Goal: Transaction & Acquisition: Book appointment/travel/reservation

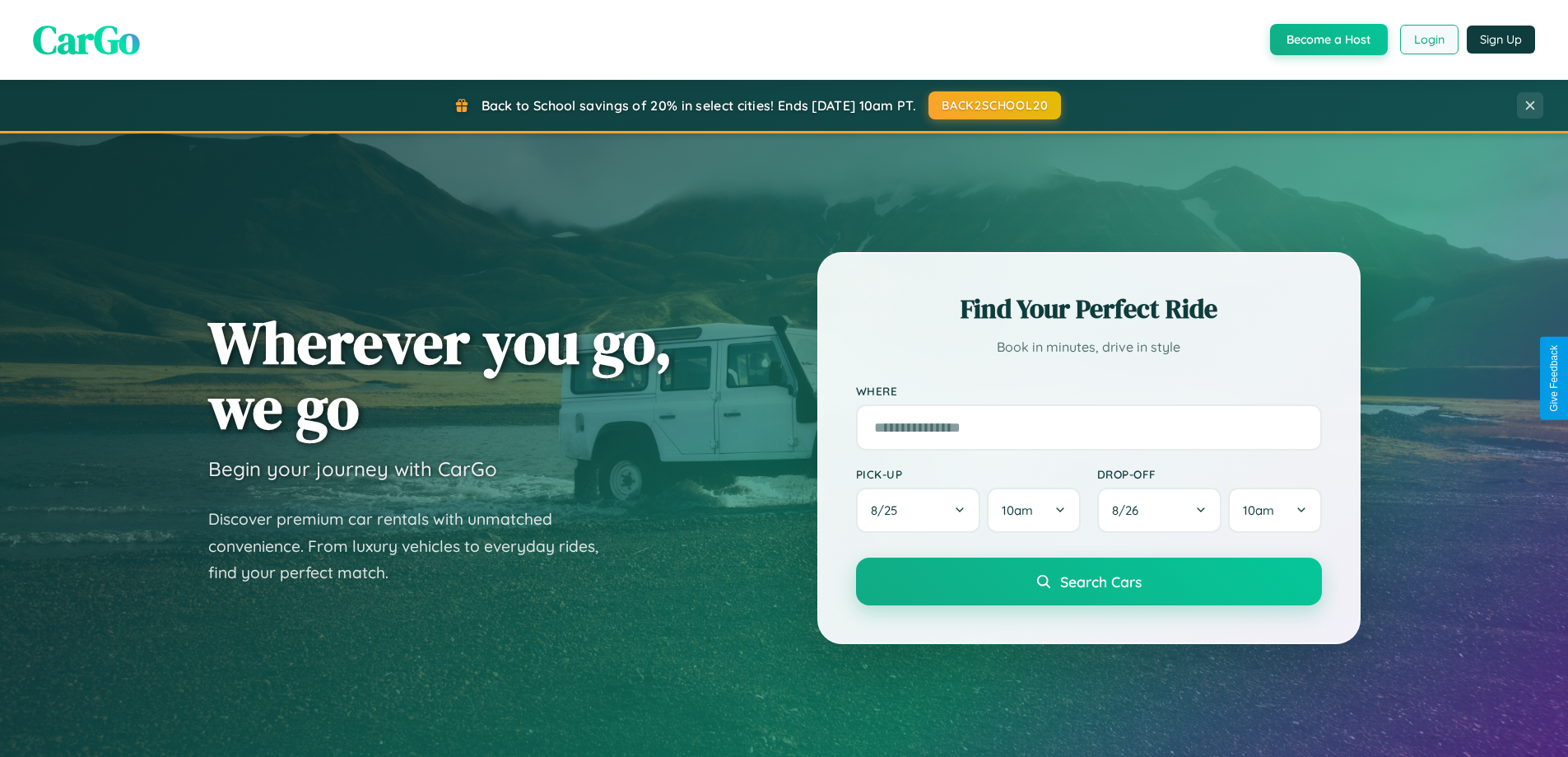
click at [1428, 39] on button "Login" at bounding box center [1430, 39] width 58 height 30
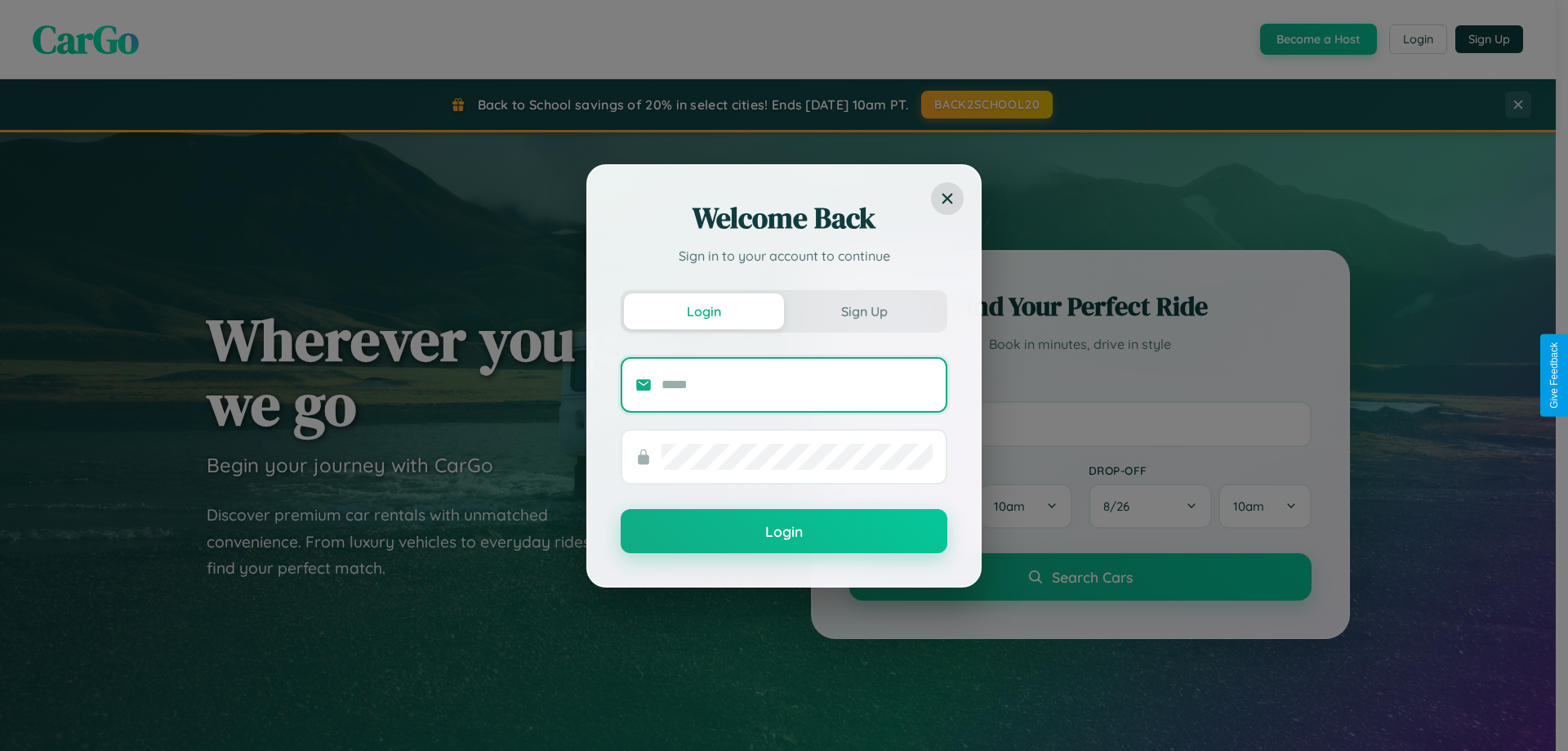
click at [797, 384] on input "text" at bounding box center [797, 384] width 271 height 26
type input "**********"
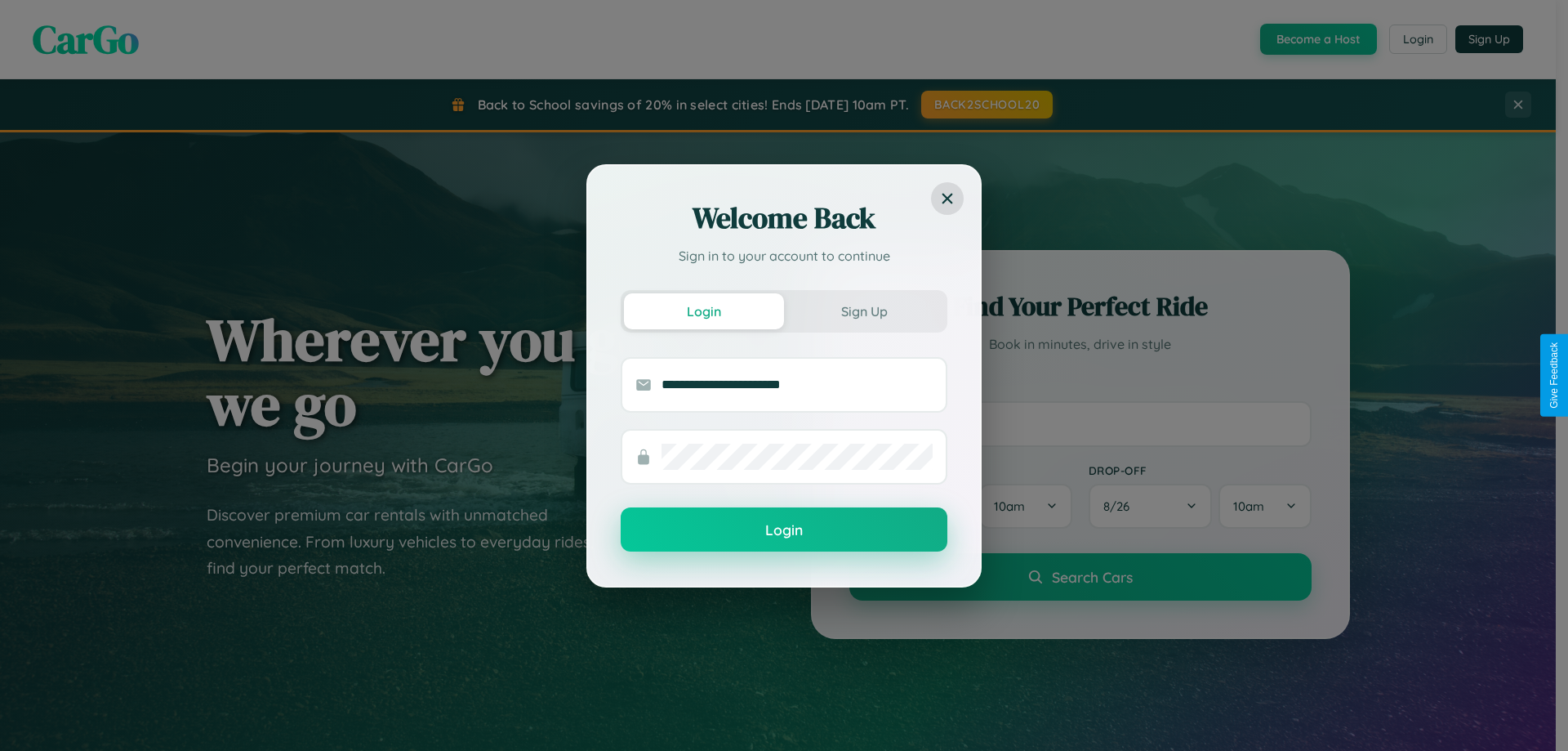
click at [784, 530] on button "Login" at bounding box center [784, 530] width 327 height 44
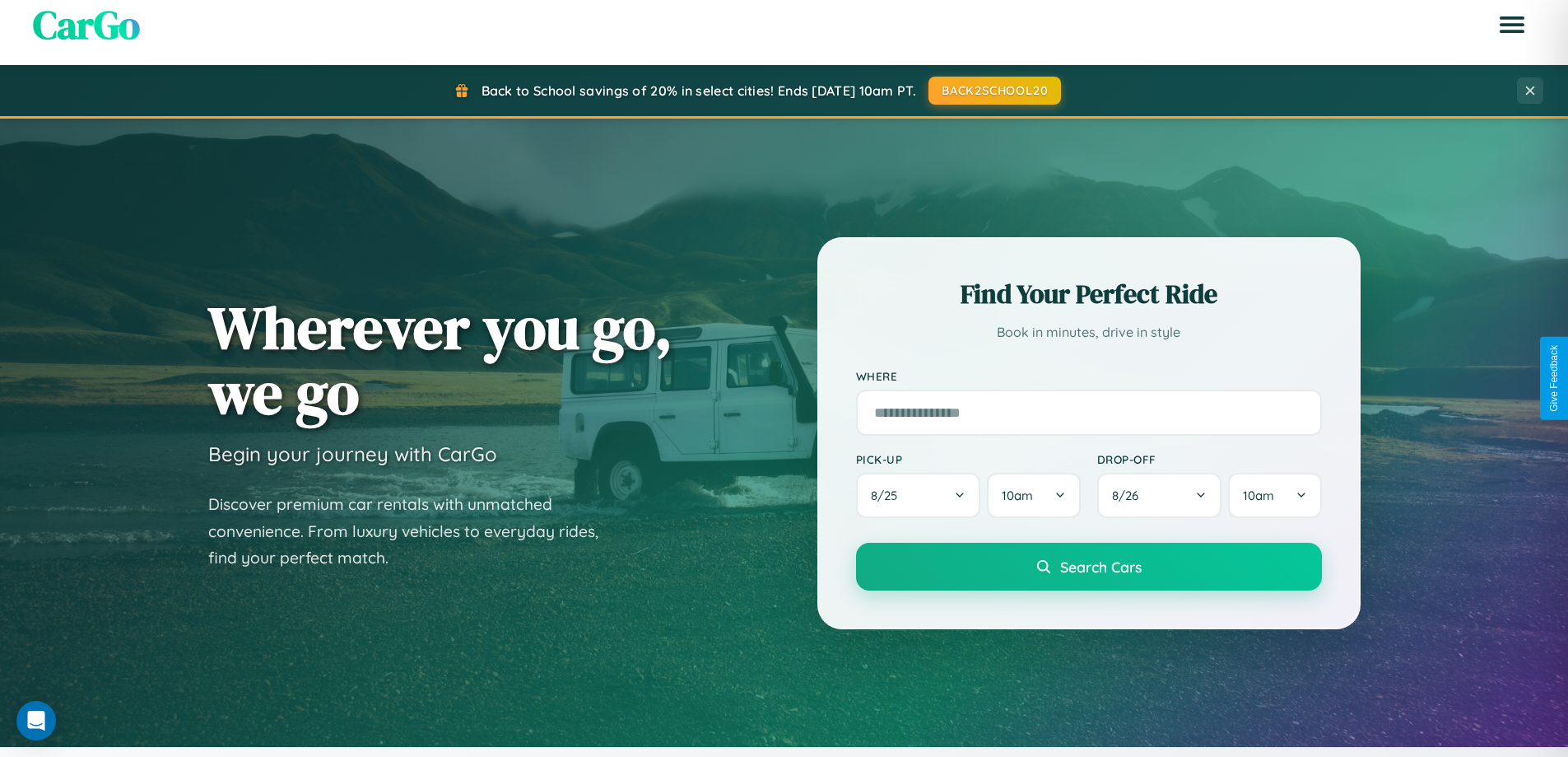
scroll to position [1133, 0]
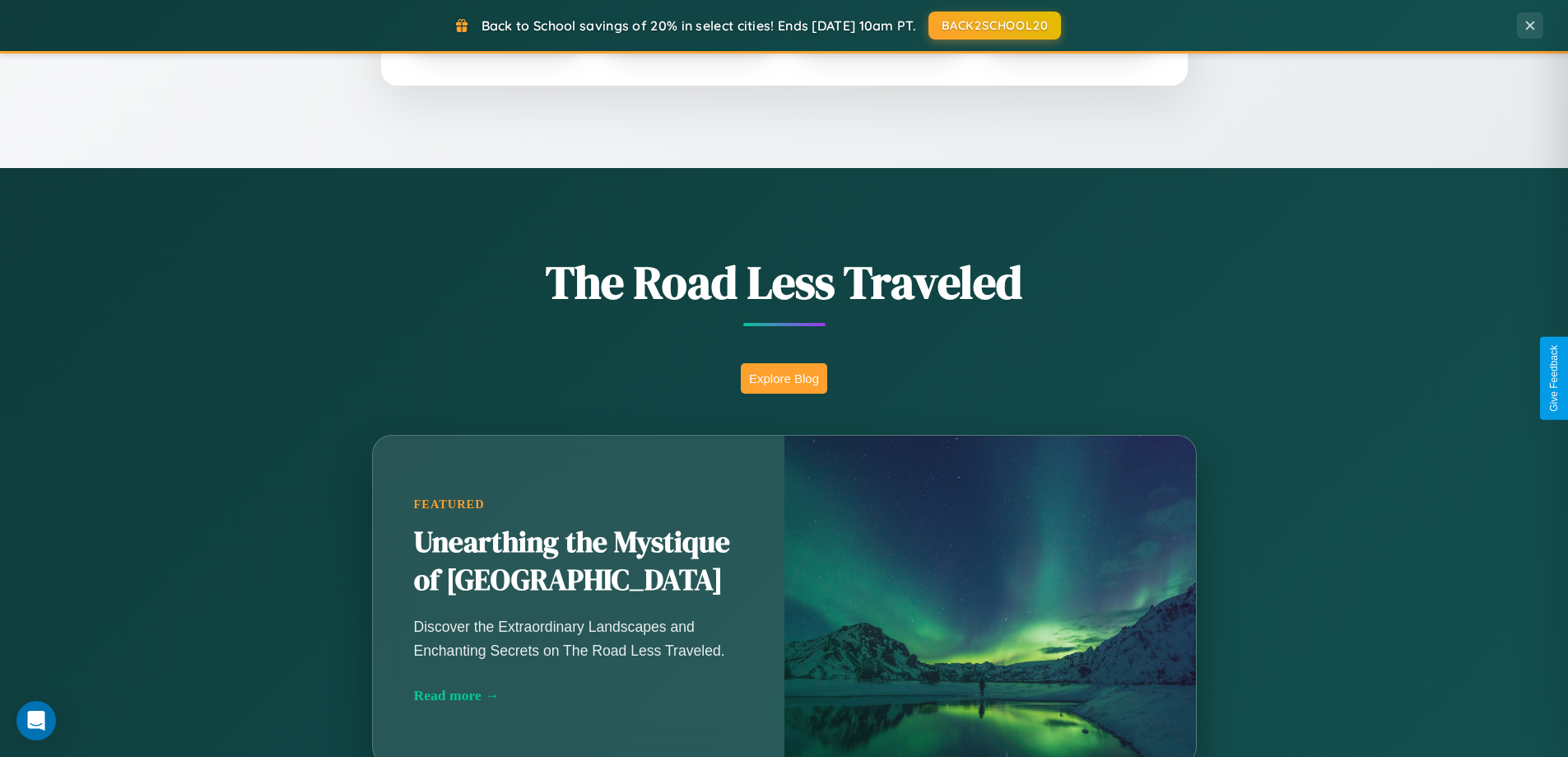
click at [784, 378] on button "Explore Blog" at bounding box center [784, 378] width 87 height 30
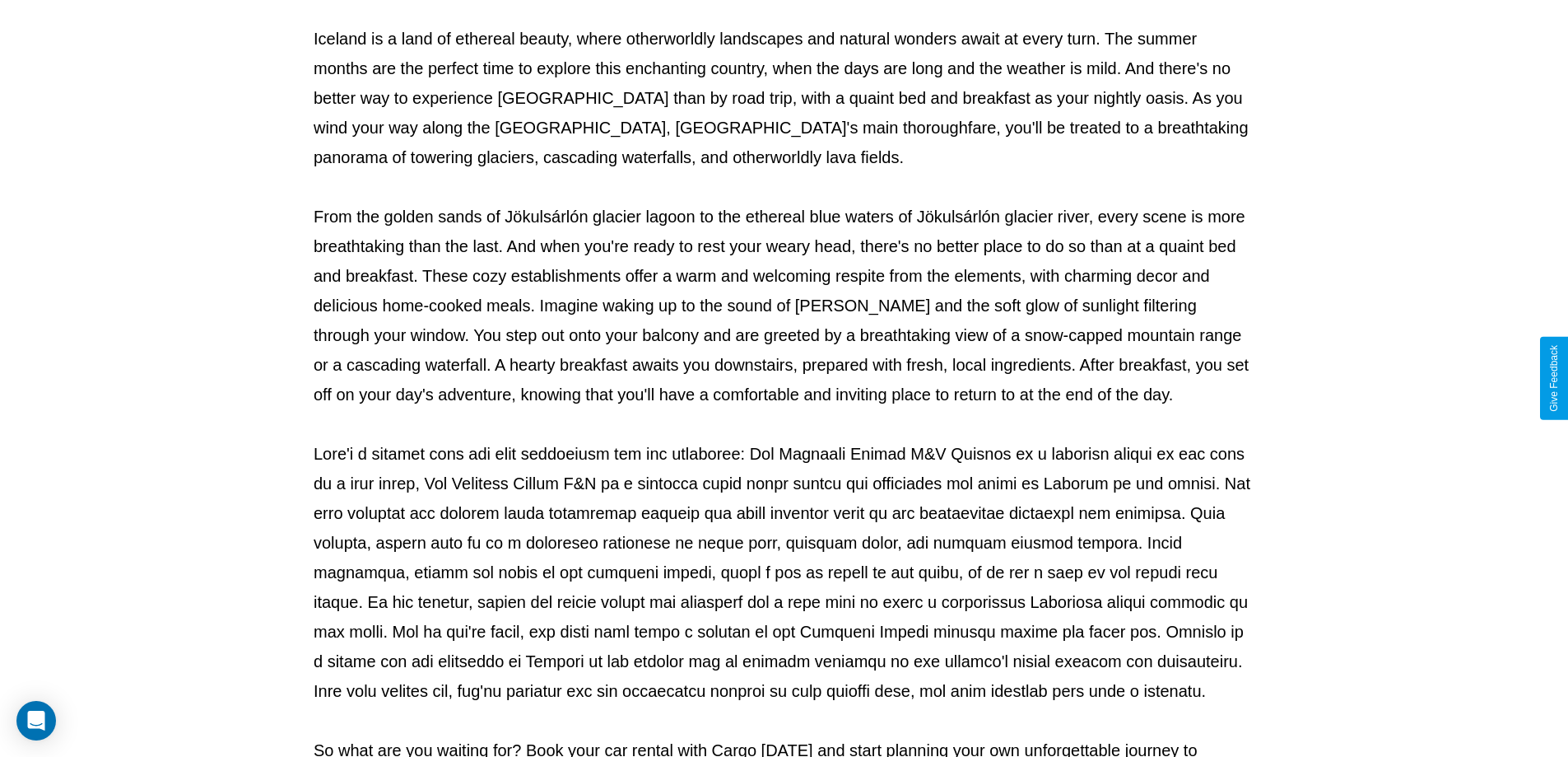
scroll to position [533, 0]
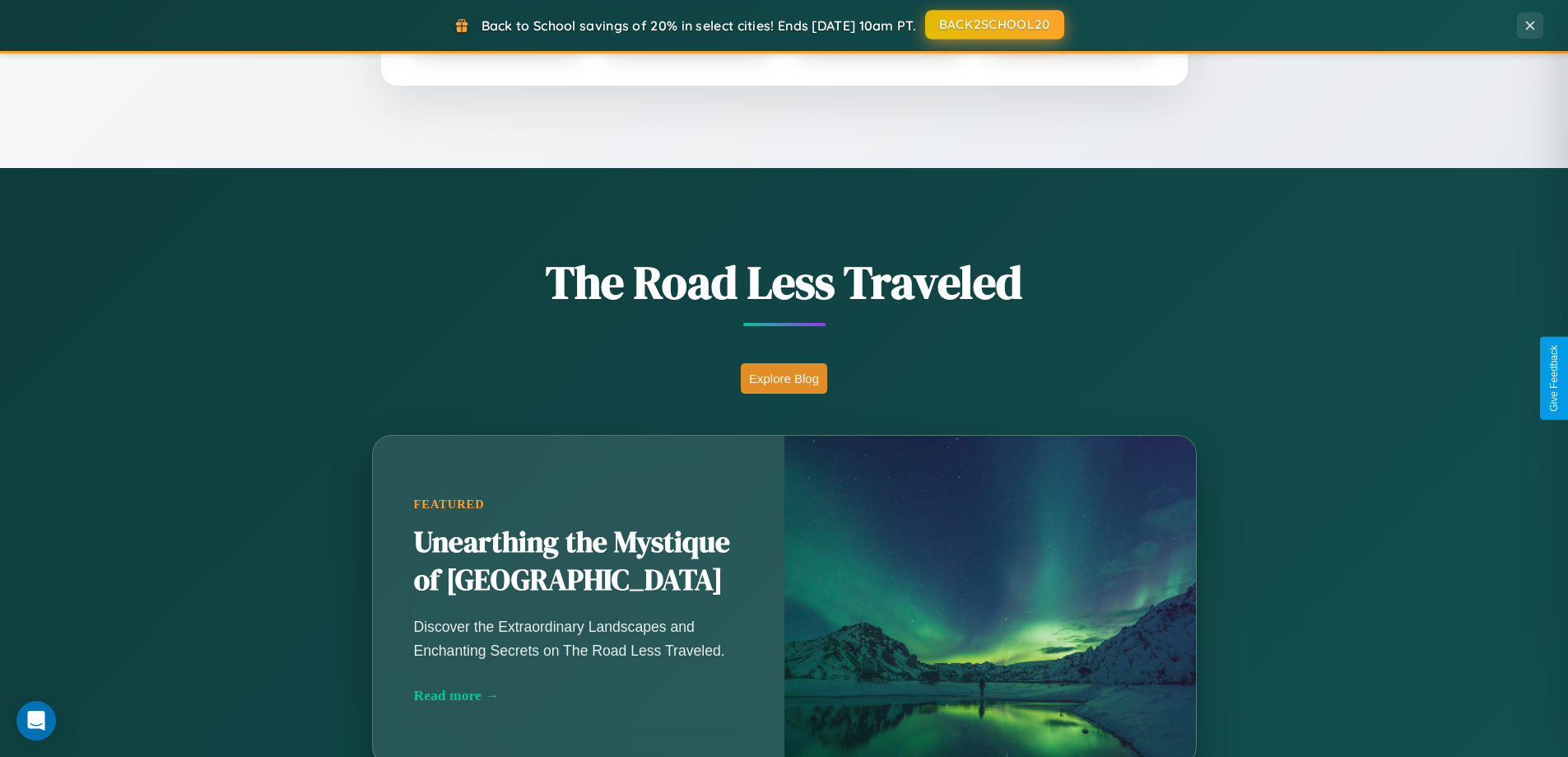
click at [994, 25] on button "BACK2SCHOOL20" at bounding box center [995, 25] width 139 height 30
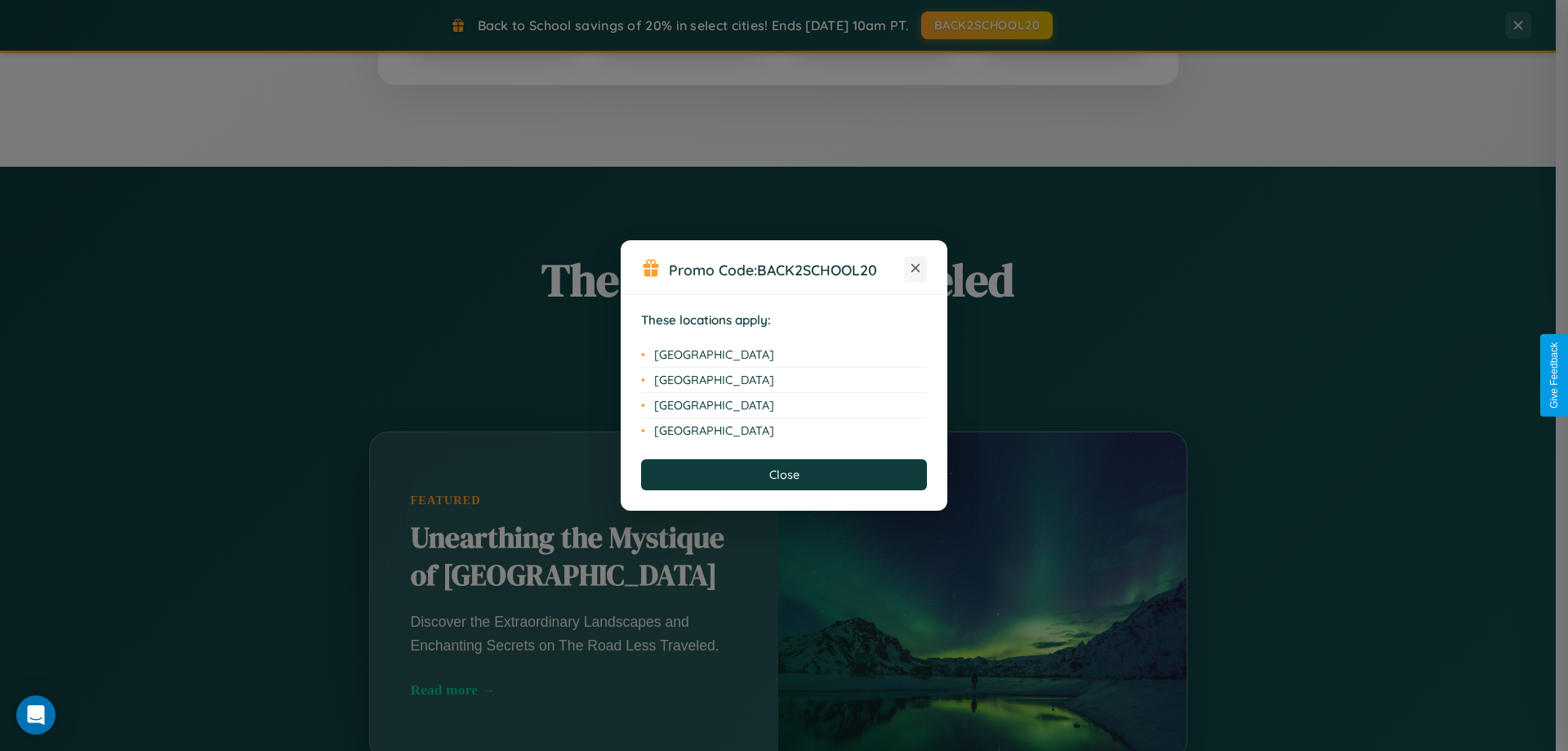
click at [915, 269] on icon at bounding box center [916, 268] width 9 height 9
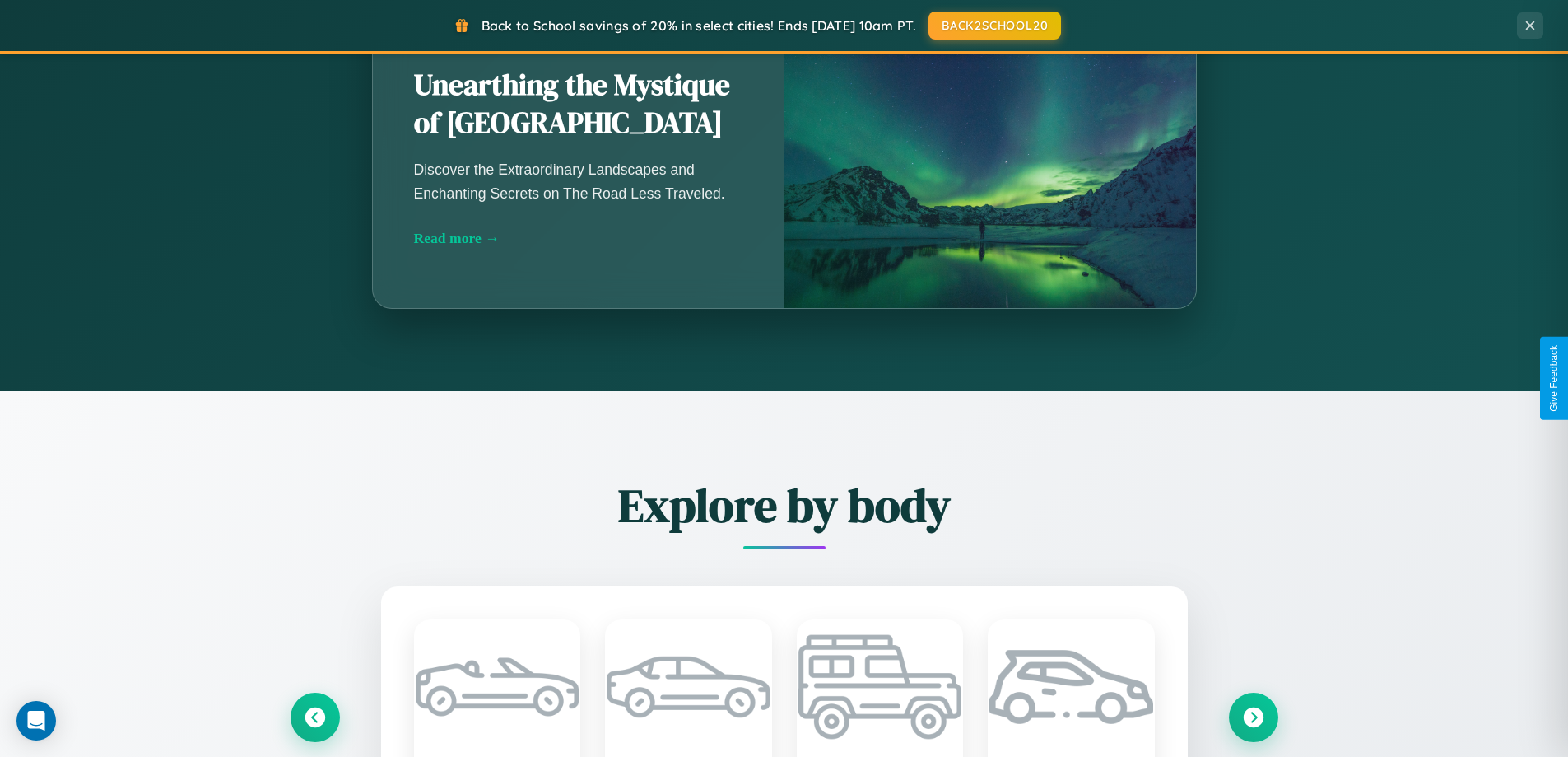
scroll to position [2645, 0]
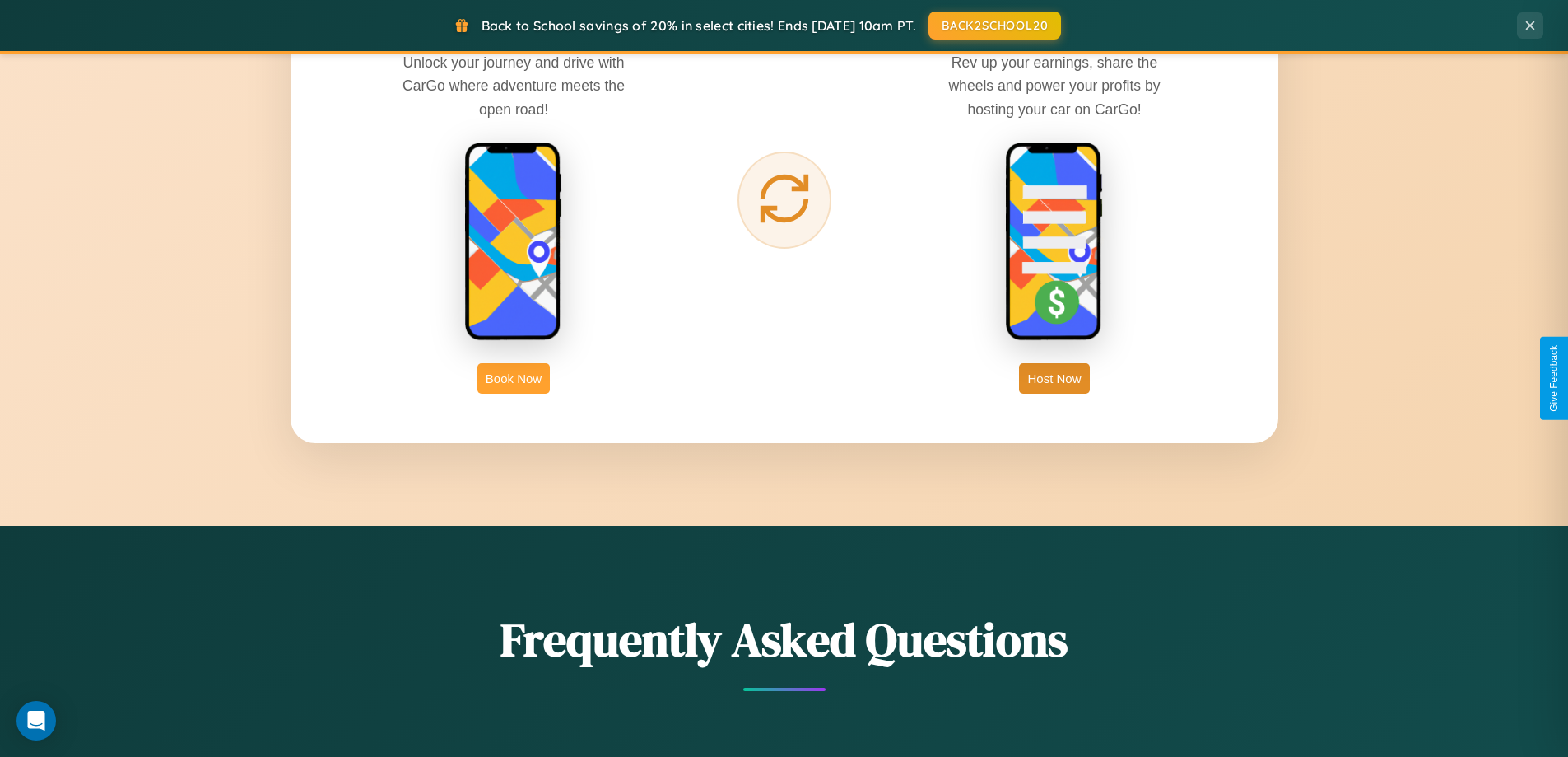
click at [514, 378] on button "Book Now" at bounding box center [513, 378] width 72 height 30
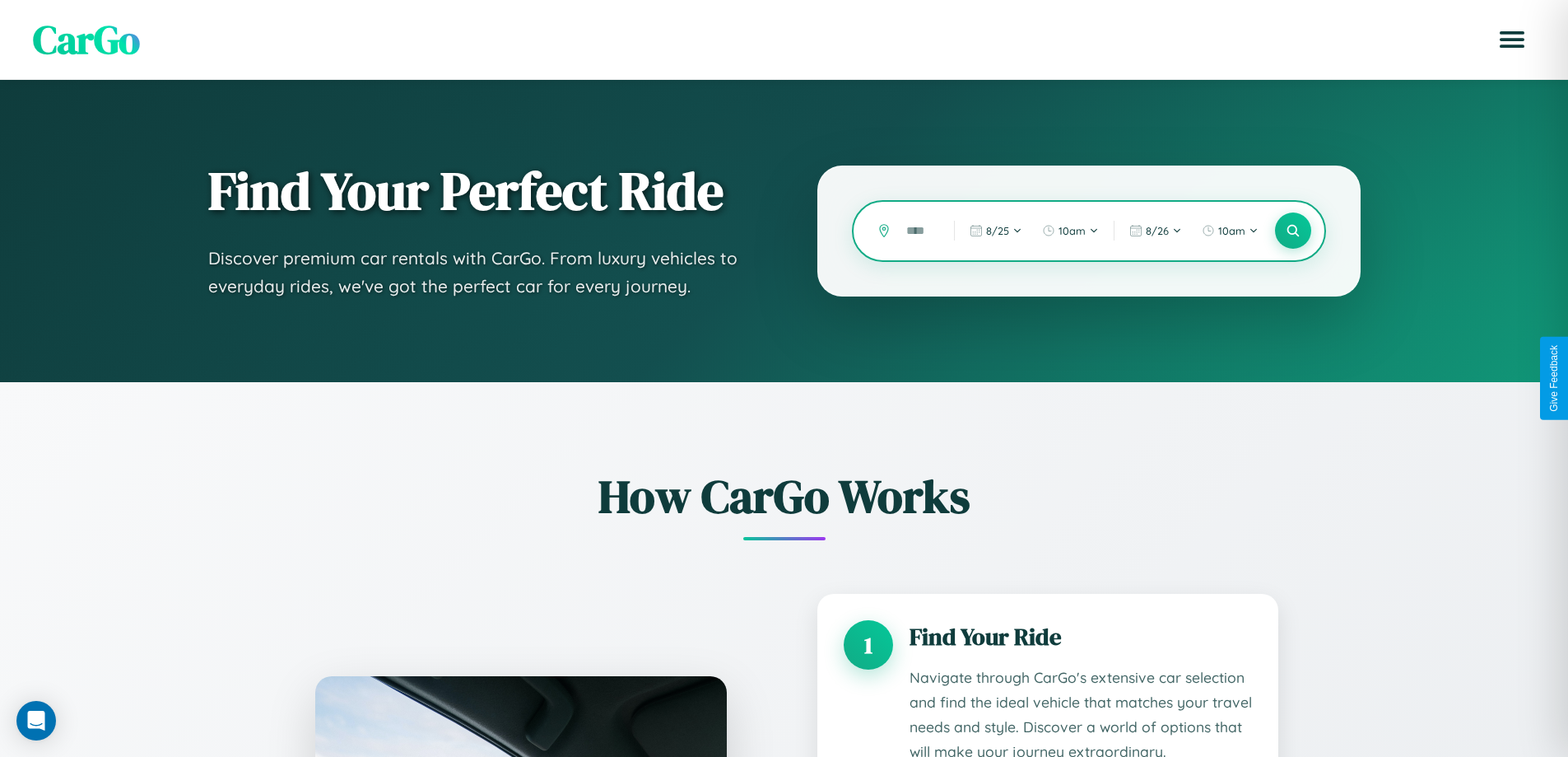
click at [918, 231] on input "text" at bounding box center [918, 231] width 39 height 29
type input "****"
click at [1293, 231] on icon at bounding box center [1293, 231] width 15 height 15
